Goal: Find specific page/section: Find specific page/section

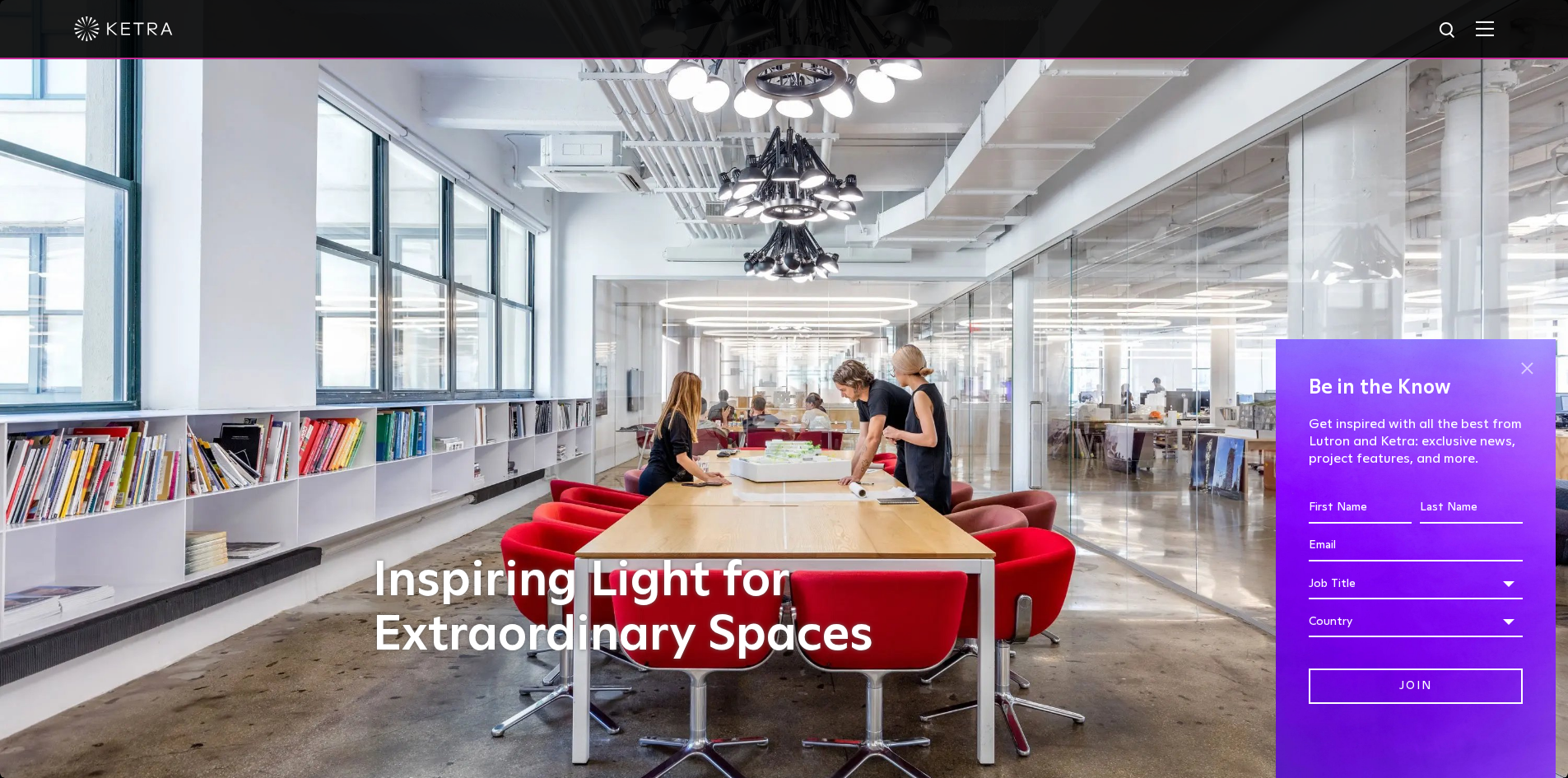
click at [1529, 369] on span at bounding box center [1526, 367] width 25 height 25
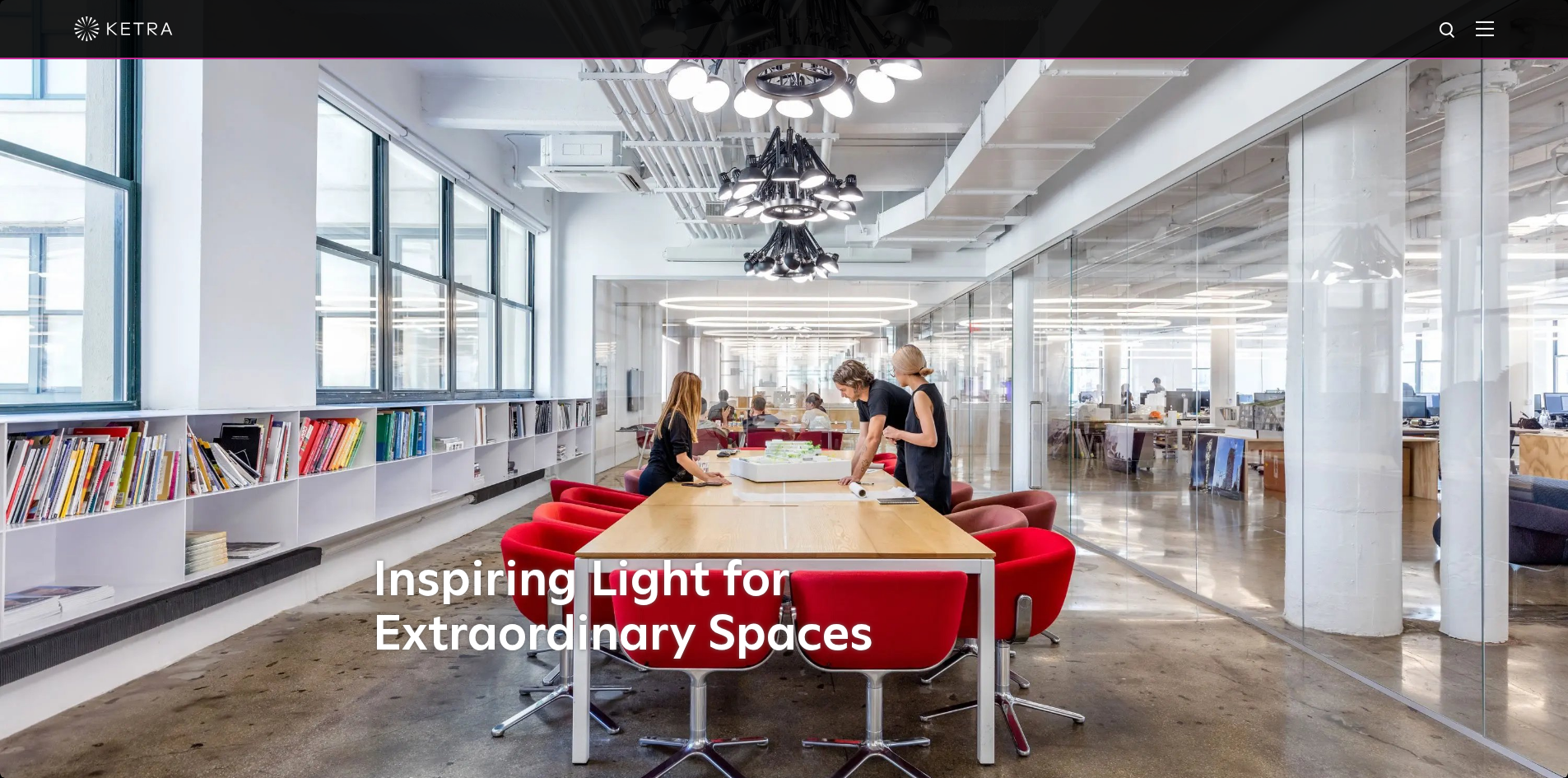
click at [1506, 35] on div at bounding box center [784, 29] width 1568 height 59
click at [1493, 35] on img at bounding box center [1484, 28] width 18 height 16
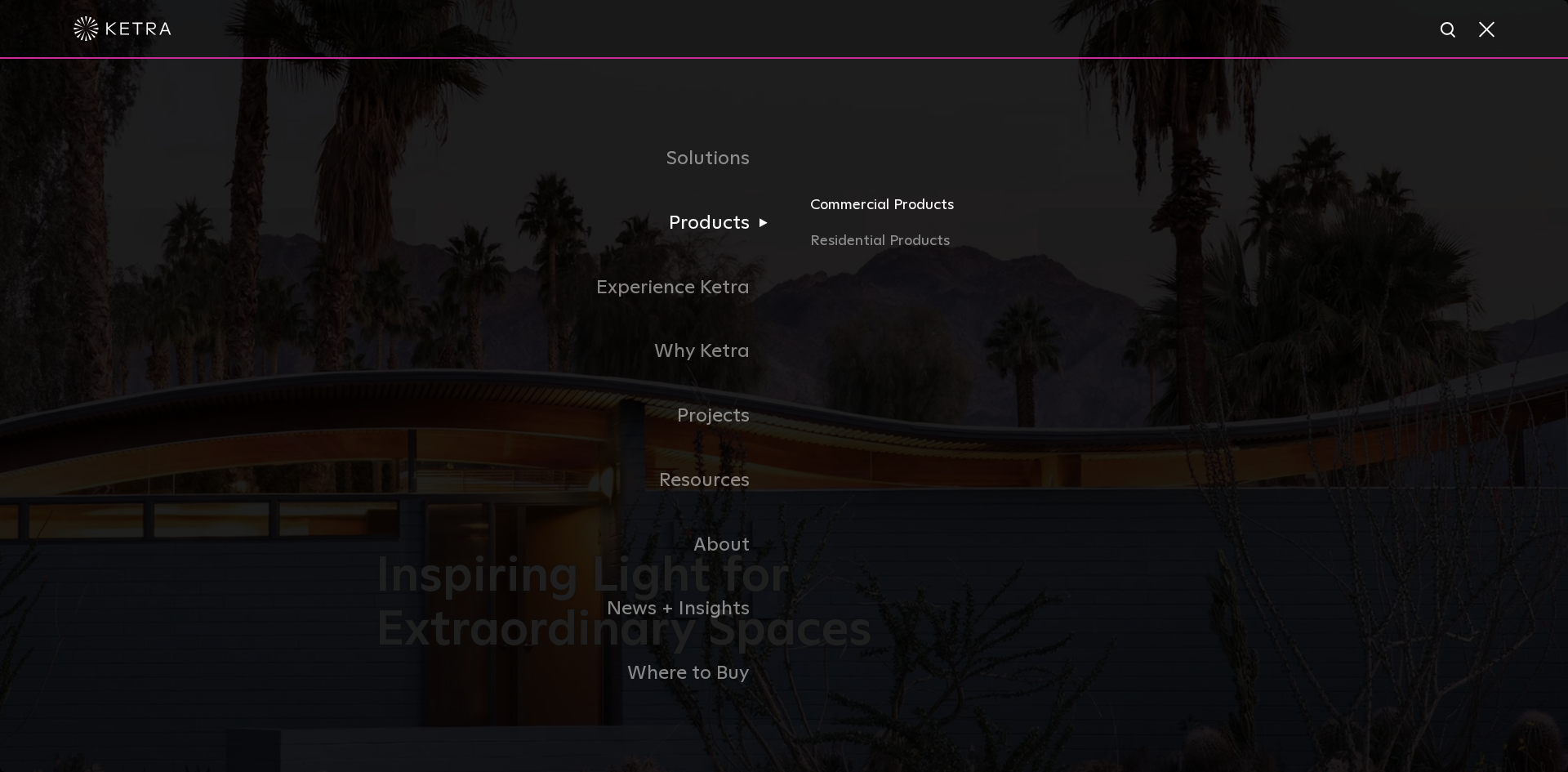
click at [853, 207] on link "Commercial Products" at bounding box center [1001, 211] width 383 height 36
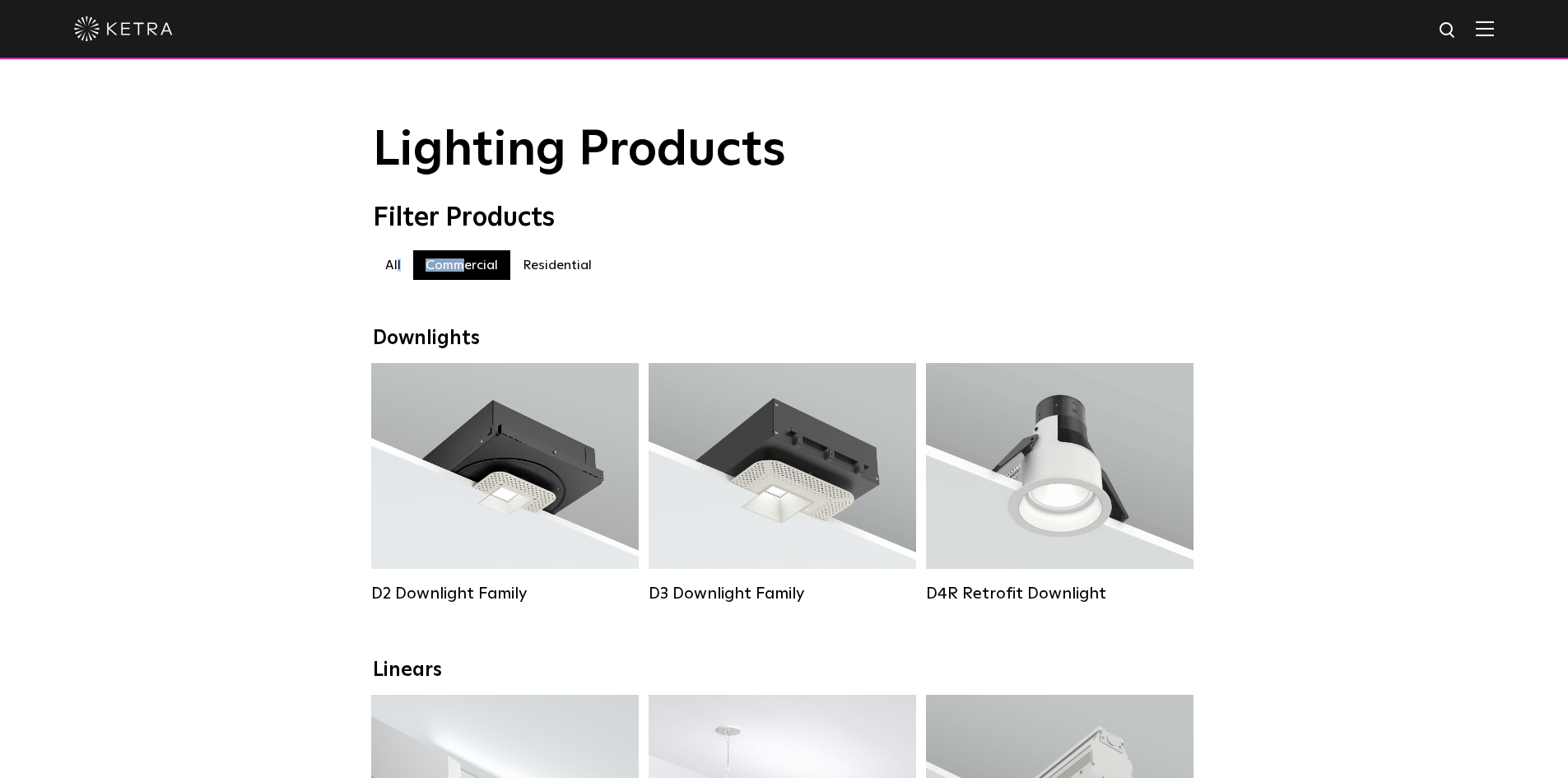
drag, startPoint x: 396, startPoint y: 262, endPoint x: 464, endPoint y: 259, distance: 68.1
click at [464, 259] on div "All Commercial Residential" at bounding box center [784, 265] width 823 height 29
click at [455, 263] on label "Commercial" at bounding box center [462, 265] width 98 height 29
click at [1493, 26] on img at bounding box center [1484, 28] width 18 height 16
